Goal: Navigation & Orientation: Find specific page/section

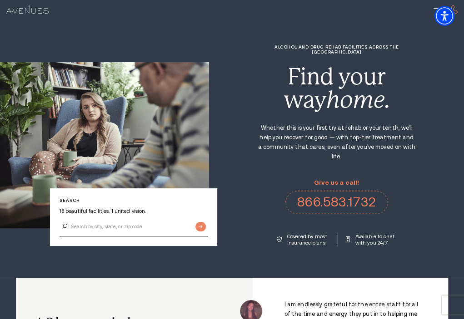
click at [158, 16] on div at bounding box center [232, 10] width 464 height 20
drag, startPoint x: 264, startPoint y: 64, endPoint x: 258, endPoint y: 62, distance: 5.7
click at [263, 65] on div "Find your way home." at bounding box center [336, 88] width 159 height 46
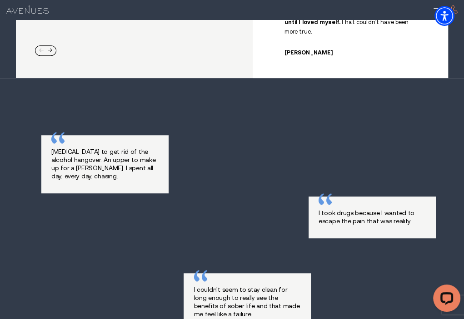
scroll to position [591, 0]
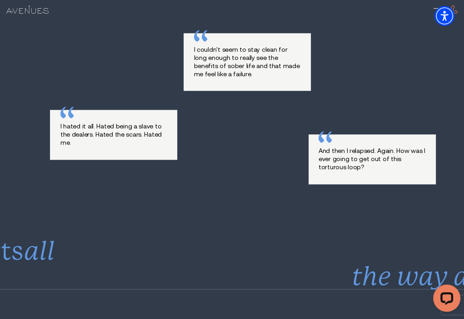
click at [136, 185] on div "[MEDICAL_DATA] to get rid of the alcohol hangover. An upper to make up for a [P…" at bounding box center [232, 61] width 382 height 353
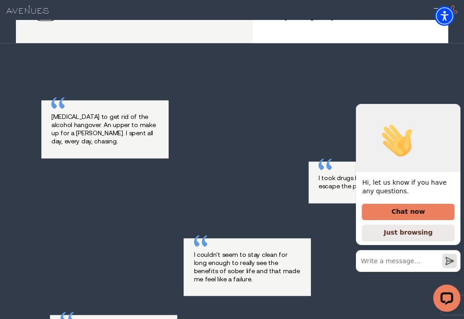
scroll to position [364, 0]
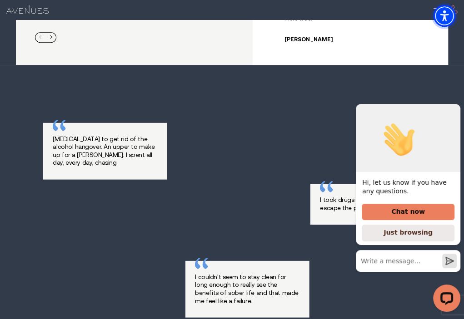
click at [436, 10] on span "Accessibility Menu" at bounding box center [445, 16] width 32 height 32
click at [23, 10] on img at bounding box center [27, 9] width 42 height 8
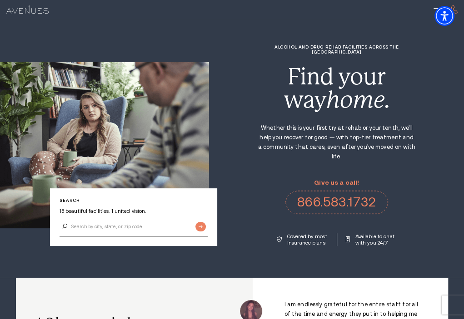
click at [244, 191] on div "Alcohol and Drug Rehab Facilities across the US Find your way home. Whether thi…" at bounding box center [336, 146] width 255 height 202
click at [239, 32] on section "Search 15 beautiful facilities. 1 united vision. Alcohol and Drug Rehab Facilit…" at bounding box center [232, 139] width 464 height 278
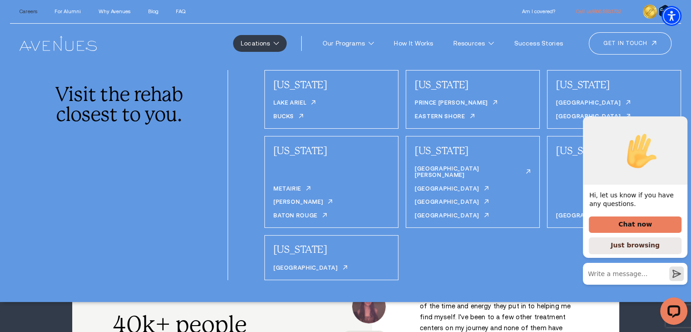
click at [25, 12] on link "Careers" at bounding box center [29, 11] width 18 height 5
